Goal: Task Accomplishment & Management: Complete application form

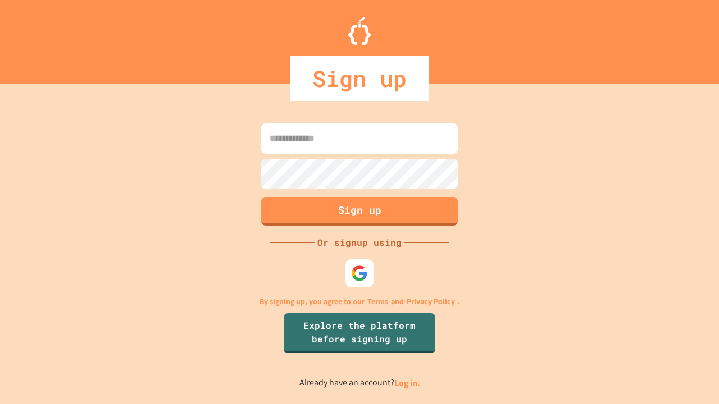
click at [408, 383] on link "Log in." at bounding box center [407, 383] width 26 height 12
